Goal: Information Seeking & Learning: Learn about a topic

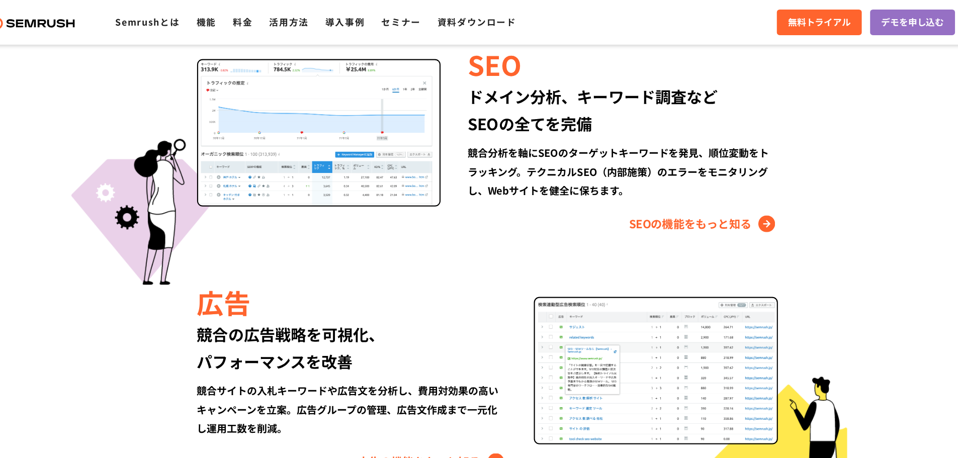
scroll to position [968, 0]
click at [643, 199] on link "SEOの機能をもっと知る" at bounding box center [674, 202] width 134 height 16
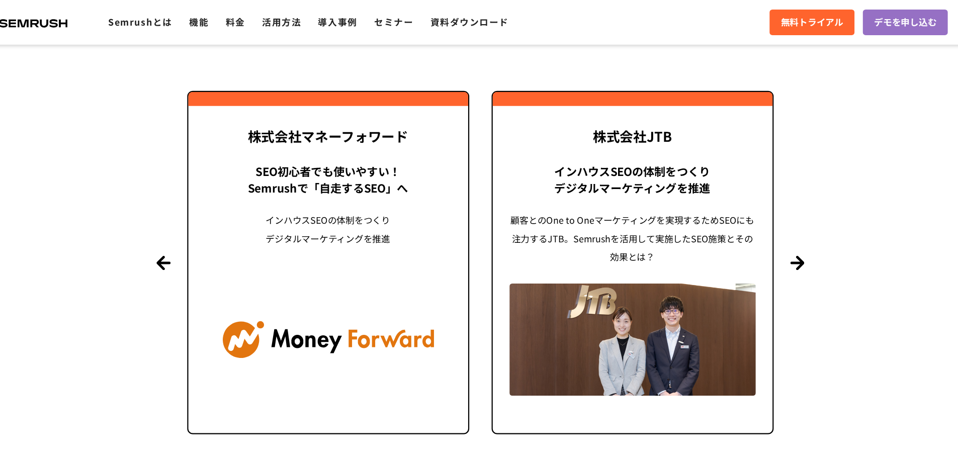
scroll to position [2424, 0]
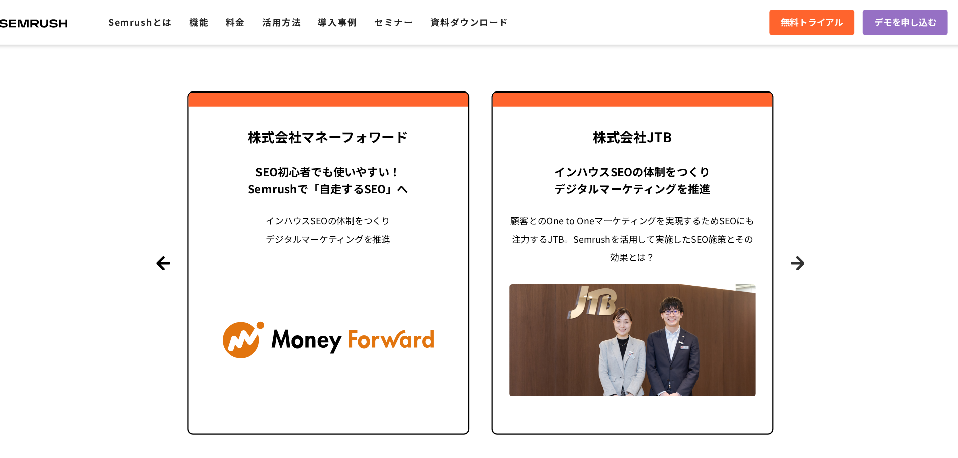
click at [770, 236] on button "Next" at bounding box center [765, 237] width 13 height 13
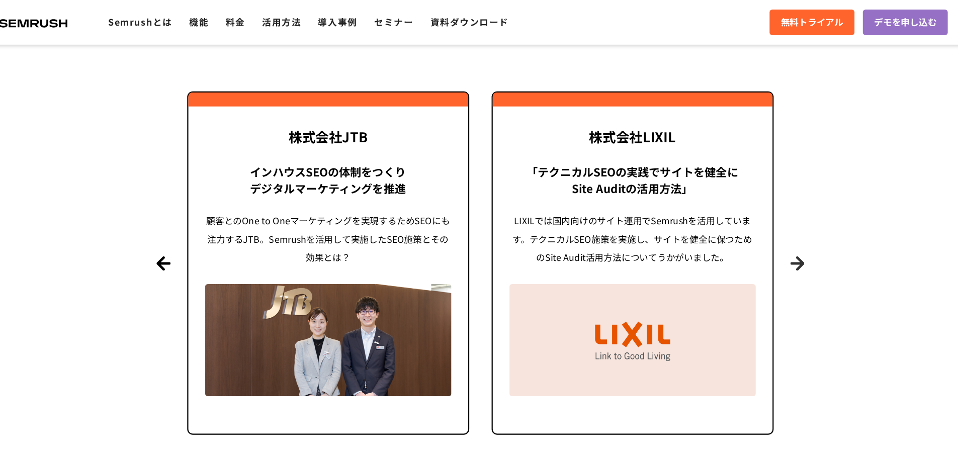
click at [770, 236] on button "Next" at bounding box center [765, 237] width 13 height 13
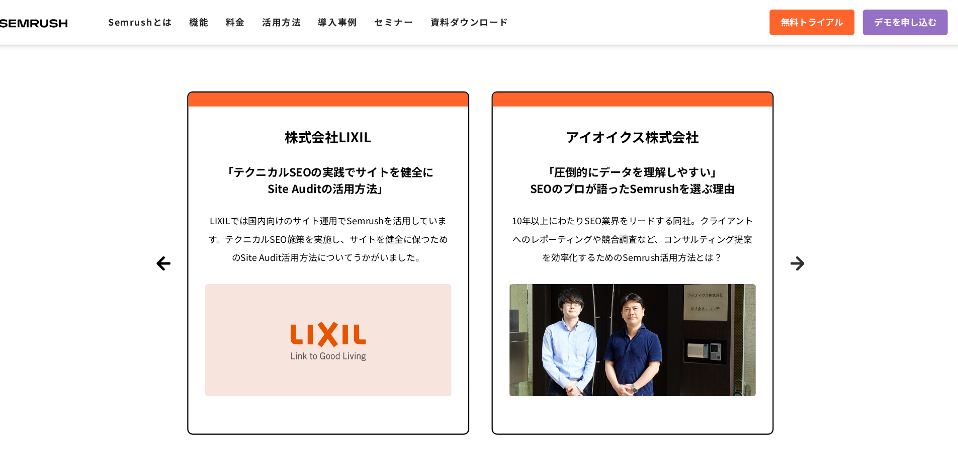
click at [770, 236] on button "Next" at bounding box center [765, 237] width 13 height 13
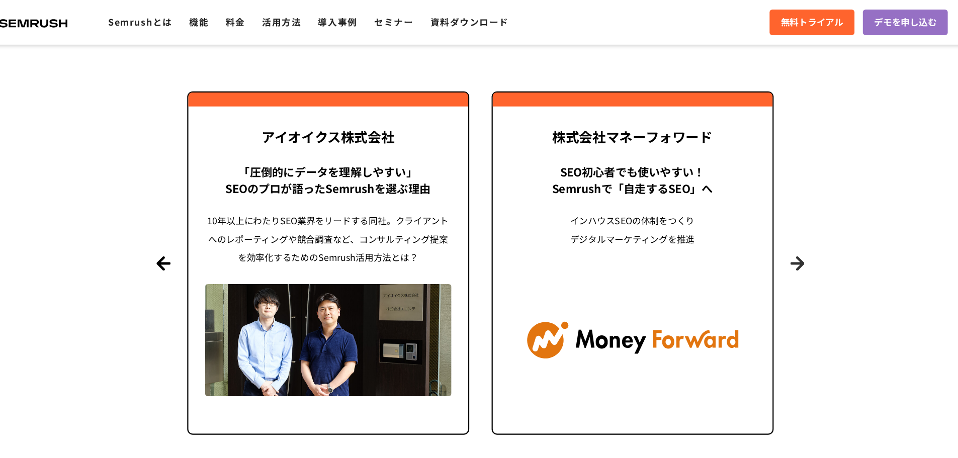
click at [770, 236] on button "Next" at bounding box center [765, 237] width 13 height 13
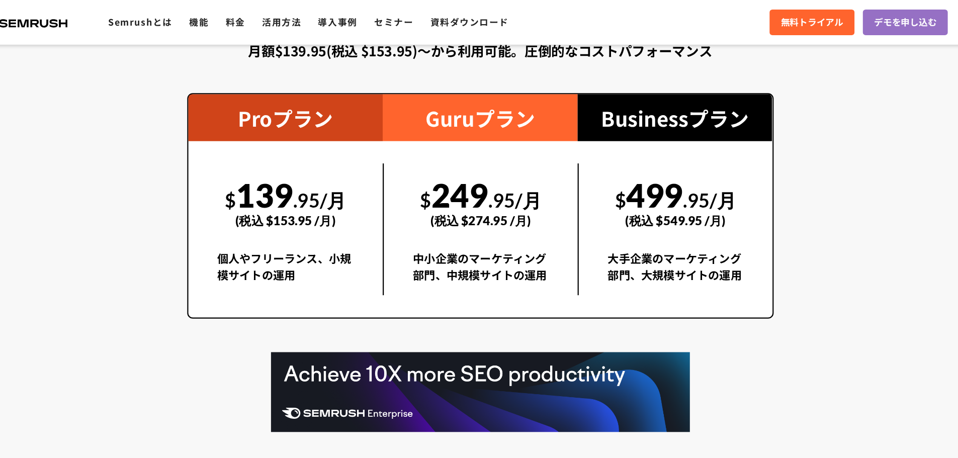
scroll to position [1841, 0]
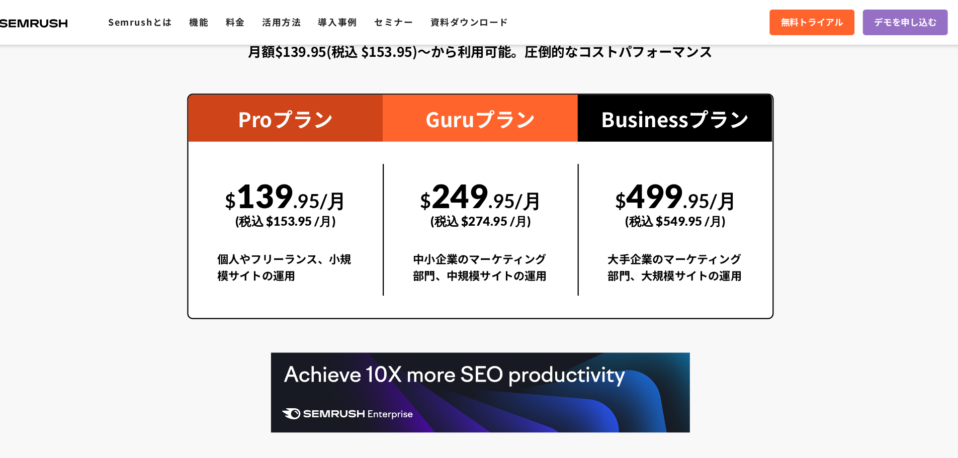
click at [237, 9] on div ".cls {fill: #FF642D;} .cls {fill: #FF642D;} Semrushとは 機能 料金 活用方法 導入事例 セミナー 資料ダウ…" at bounding box center [479, 20] width 958 height 30
click at [235, 14] on link "機能" at bounding box center [226, 20] width 18 height 12
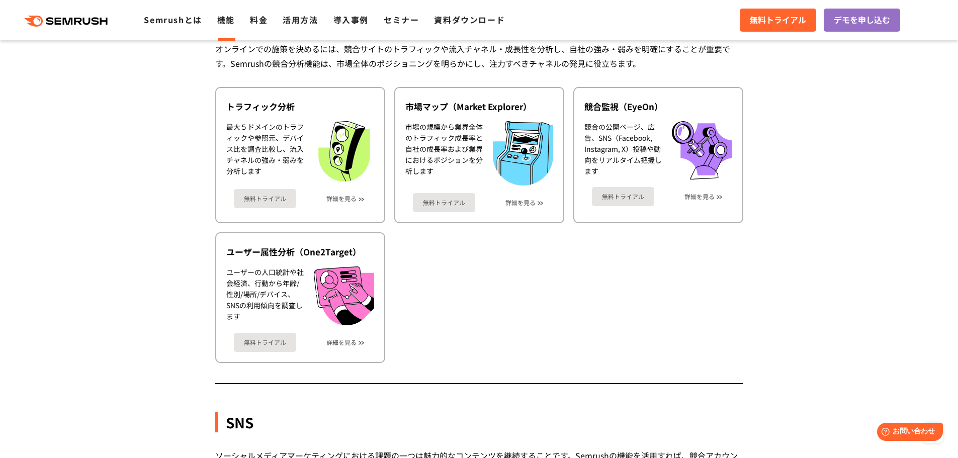
scroll to position [1740, 0]
click at [85, 11] on div ".cls {fill: #FF642D;} .cls {fill: #FF642D;} Semrushとは 機能 料金 活用方法 導入事例 セミナー 資料ダウ…" at bounding box center [479, 20] width 958 height 30
click at [89, 21] on icon ".cls {fill: #FF642D;}" at bounding box center [67, 21] width 114 height 11
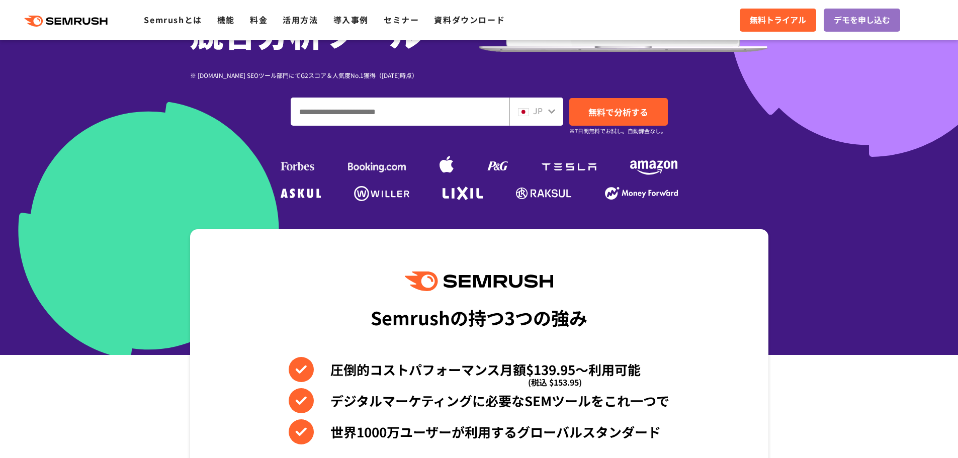
scroll to position [56, 0]
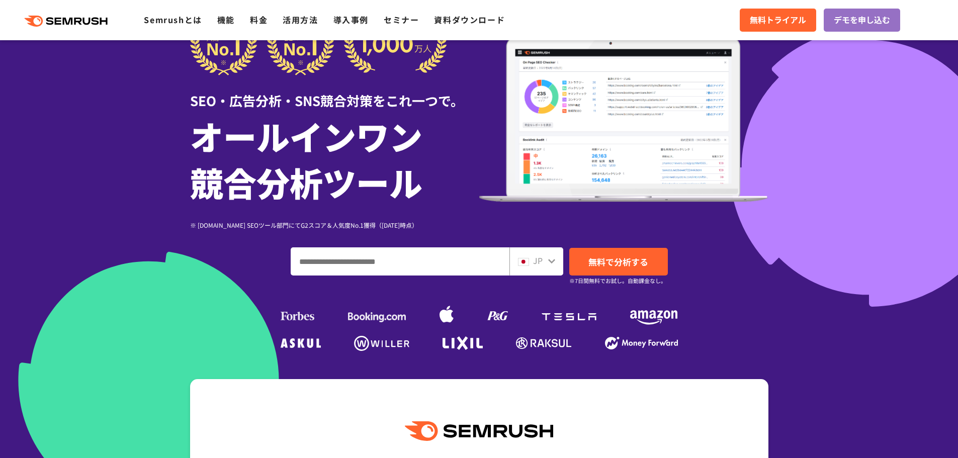
click at [319, 265] on input "ドメイン、キーワードまたはURLを入力してください" at bounding box center [400, 261] width 218 height 27
click at [388, 264] on input "ドメイン、キーワードまたはURLを入力してください" at bounding box center [400, 261] width 218 height 27
paste input "**********"
type input "**********"
click at [626, 261] on span "無料で分析する" at bounding box center [619, 262] width 60 height 13
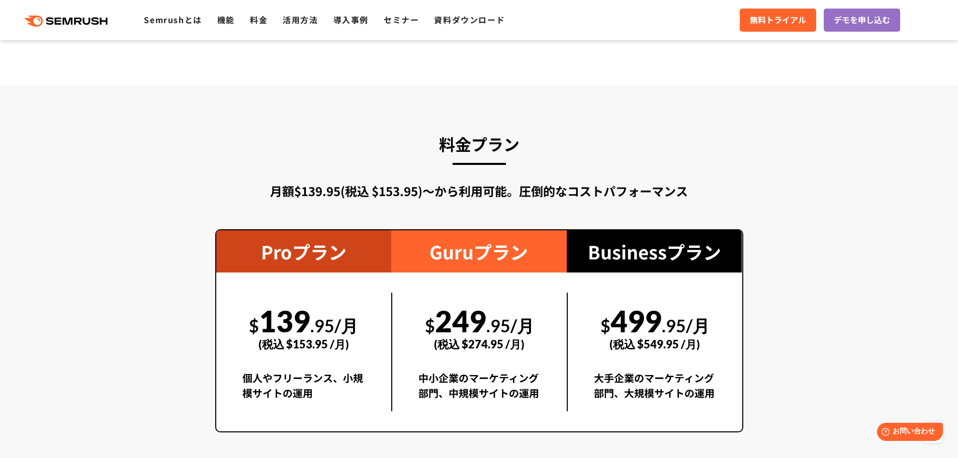
drag, startPoint x: 267, startPoint y: 321, endPoint x: 305, endPoint y: 322, distance: 38.8
click at [305, 322] on div "$ 139 .95/月 (税込 $153.95 /月)" at bounding box center [303, 327] width 123 height 69
copy div "139"
click at [332, 320] on span ".95/月" at bounding box center [334, 325] width 48 height 21
click at [336, 322] on span ".95/月" at bounding box center [334, 325] width 48 height 21
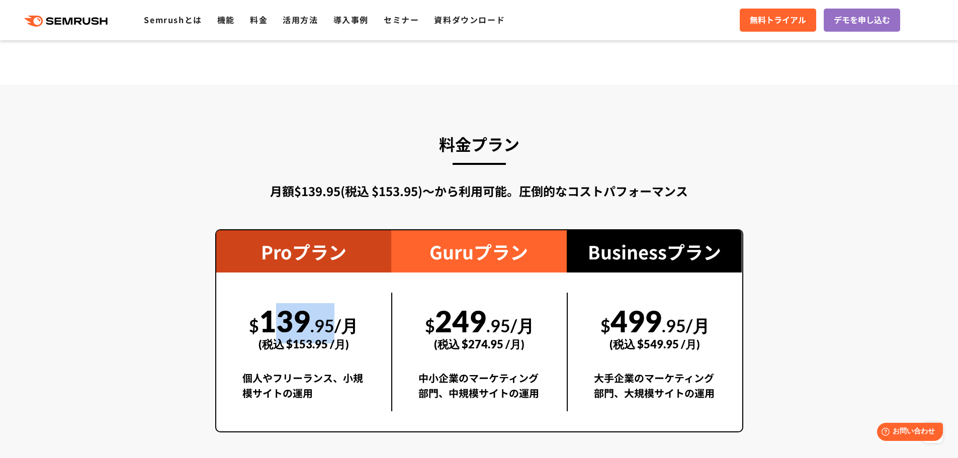
copy div "139 .95"
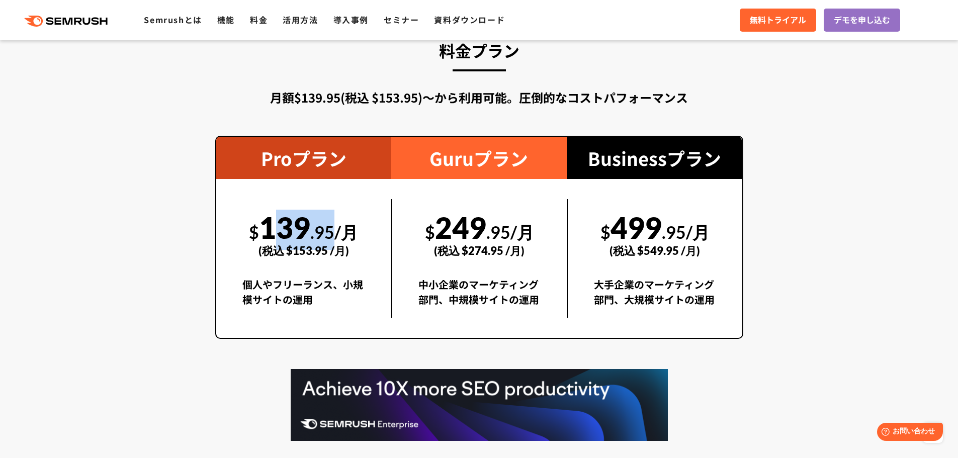
scroll to position [1789, 0]
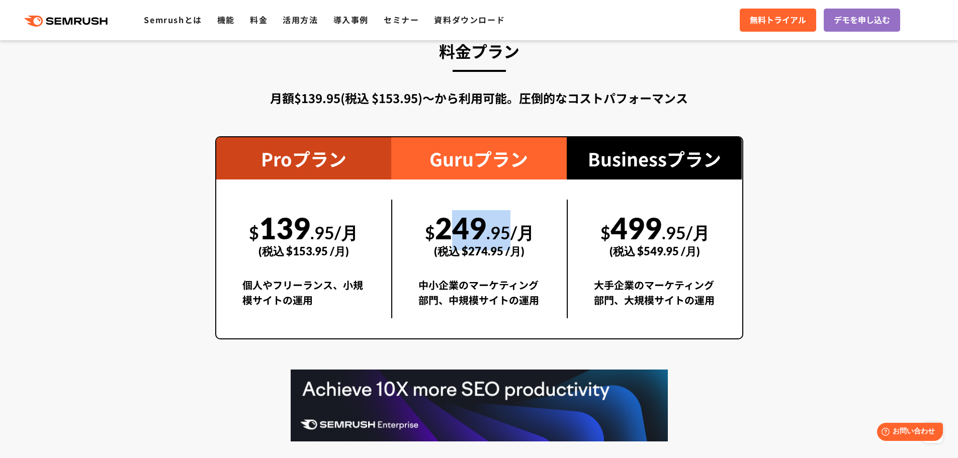
drag, startPoint x: 436, startPoint y: 228, endPoint x: 510, endPoint y: 231, distance: 74.0
click at [510, 231] on div "$ 249 .95/月 (税込 $274.95 /月)" at bounding box center [480, 234] width 122 height 69
copy div "249 .95"
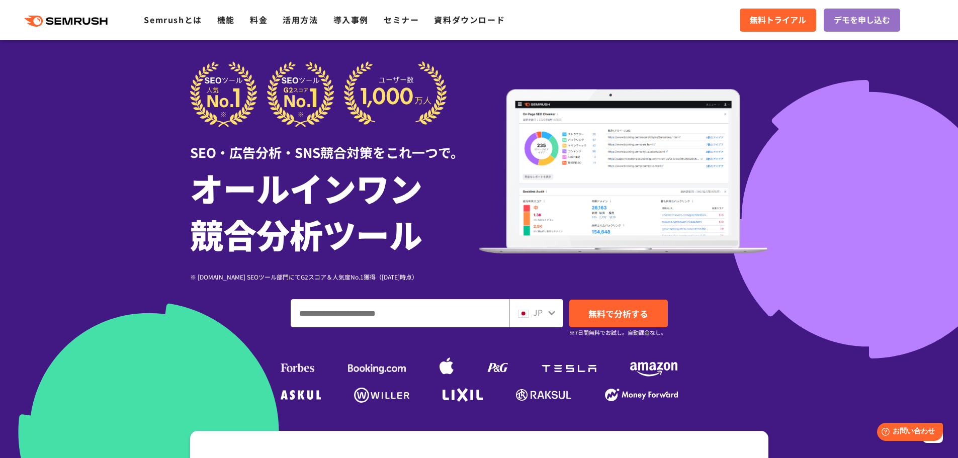
scroll to position [0, 0]
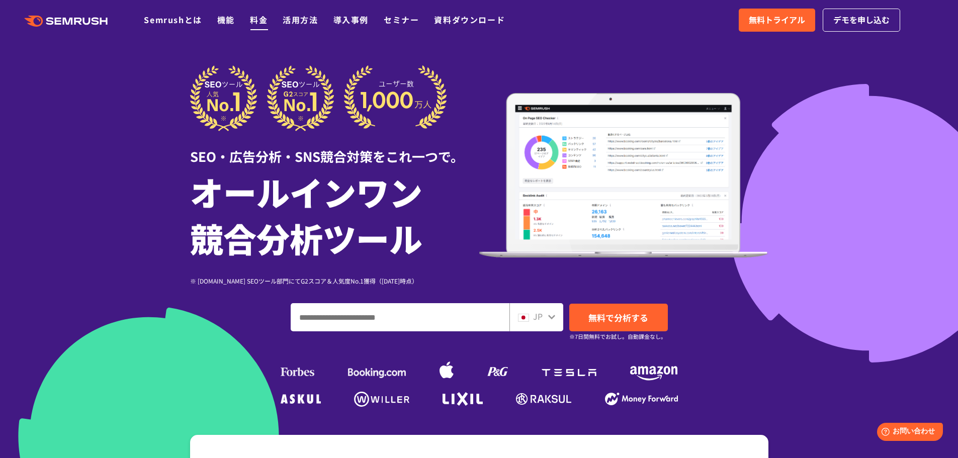
click at [253, 17] on link "料金" at bounding box center [259, 20] width 18 height 12
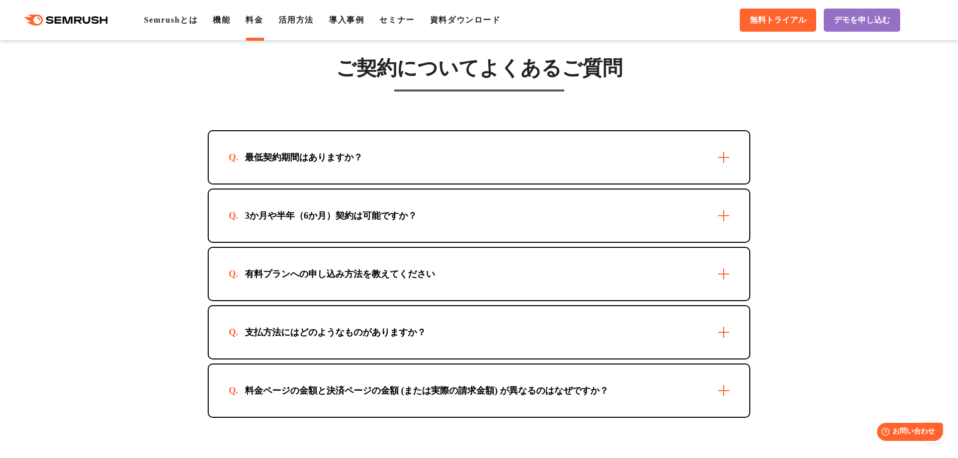
scroll to position [2837, 0]
